Goal: Find specific page/section

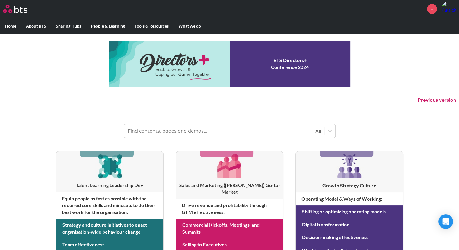
click at [201, 134] on input "text" at bounding box center [199, 130] width 151 height 13
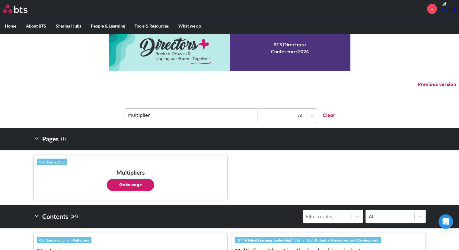
scroll to position [30, 0]
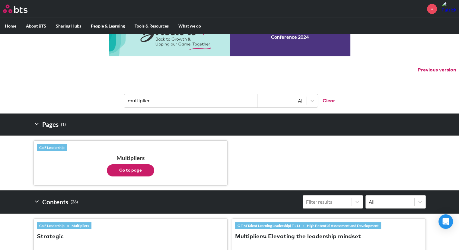
type input "multiplier"
click at [144, 169] on button "Go to page" at bounding box center [130, 170] width 47 height 12
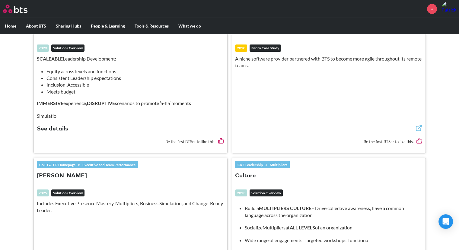
scroll to position [272, 0]
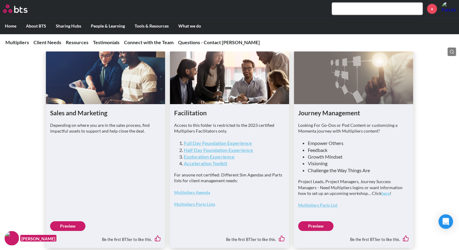
scroll to position [1601, 0]
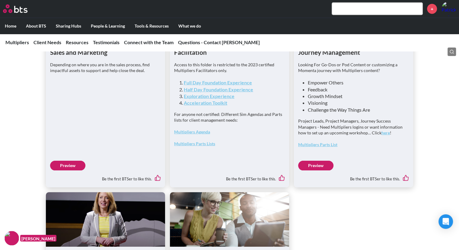
click at [78, 170] on link "Preview" at bounding box center [67, 165] width 35 height 10
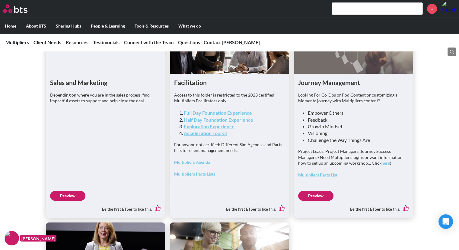
scroll to position [1722, 0]
